Goal: Task Accomplishment & Management: Manage account settings

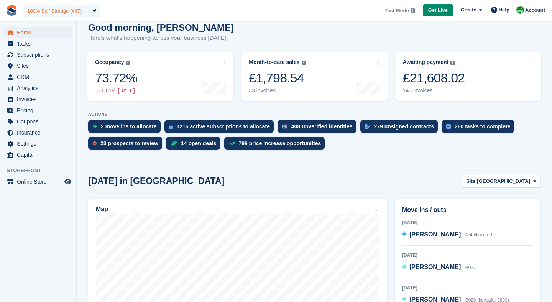
click at [43, 12] on div "100% Self Storage (467)" at bounding box center [54, 11] width 54 height 8
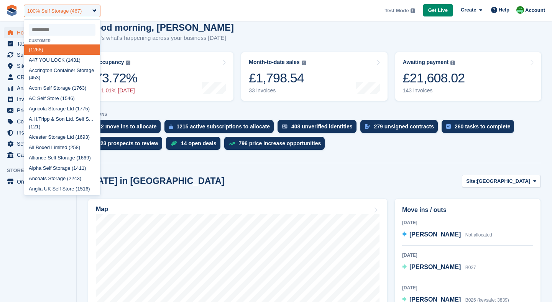
scroll to position [70, 0]
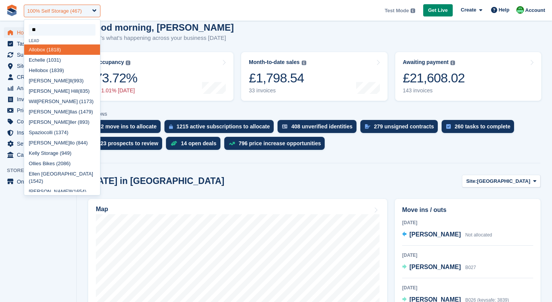
type input "*"
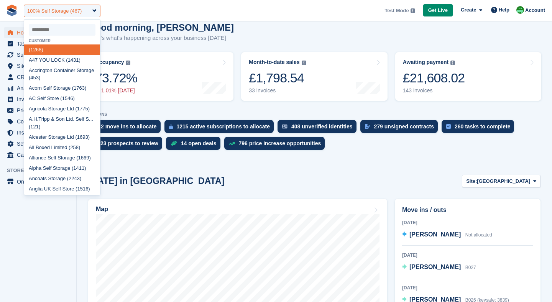
type input "*"
select select
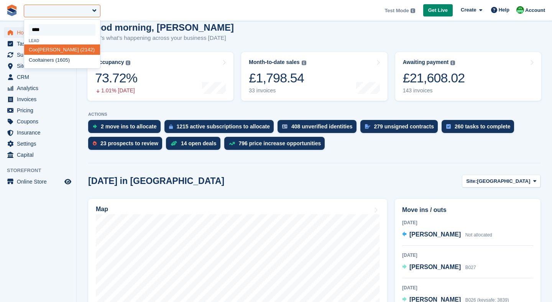
type input "*****"
click at [44, 51] on div "Coolt ainers (1605)" at bounding box center [62, 49] width 76 height 10
select select "****"
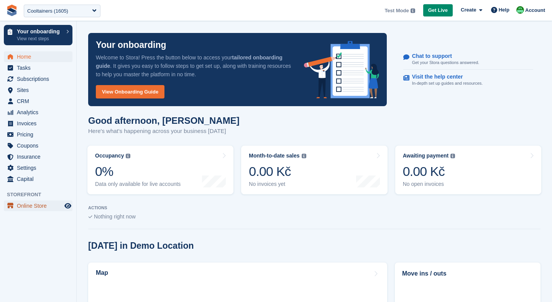
click at [29, 209] on span "Online Store" at bounding box center [40, 205] width 46 height 11
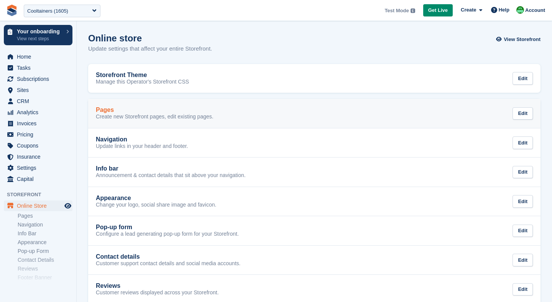
click at [135, 115] on p "Create new Storefront pages, edit existing pages." at bounding box center [155, 116] width 118 height 7
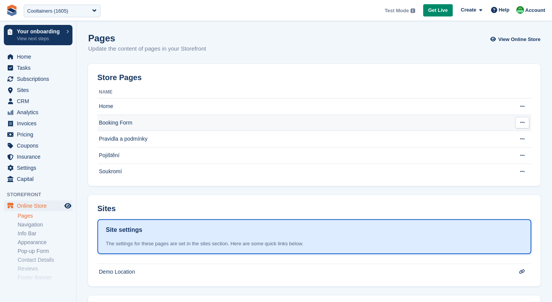
click at [129, 121] on td "Booking Form" at bounding box center [303, 123] width 412 height 16
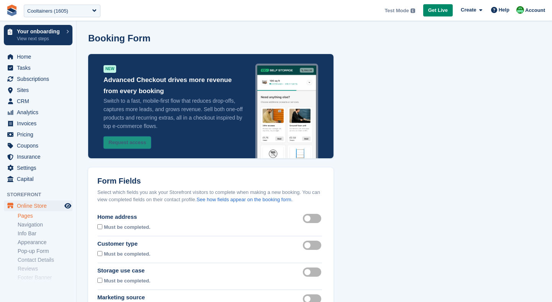
click at [140, 144] on button "Request access" at bounding box center [127, 142] width 48 height 13
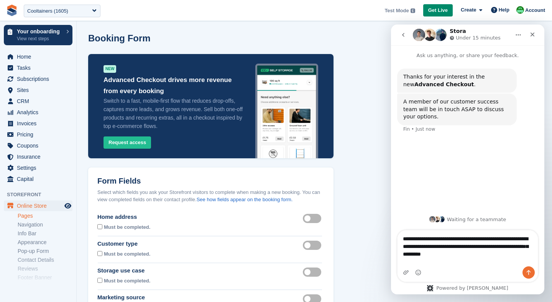
type textarea "**********"
click at [527, 275] on icon "Send a message…" at bounding box center [528, 272] width 6 height 6
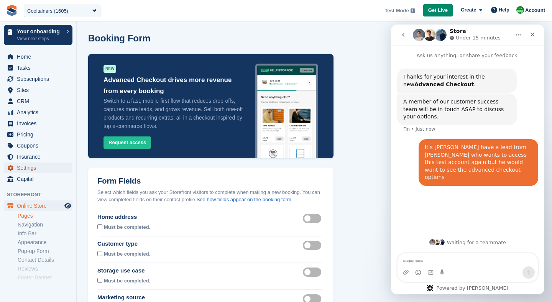
click at [18, 170] on span "Settings" at bounding box center [40, 167] width 46 height 11
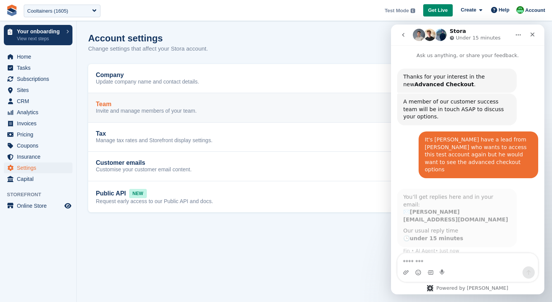
click at [173, 103] on div "Team" at bounding box center [146, 104] width 101 height 7
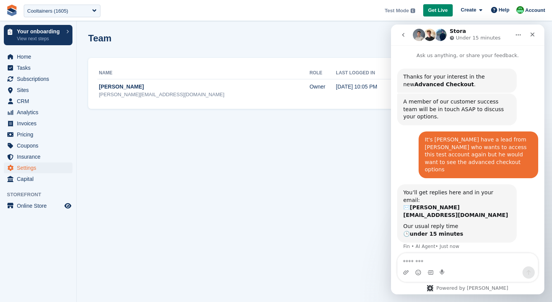
scroll to position [4, 0]
